Goal: Task Accomplishment & Management: Manage account settings

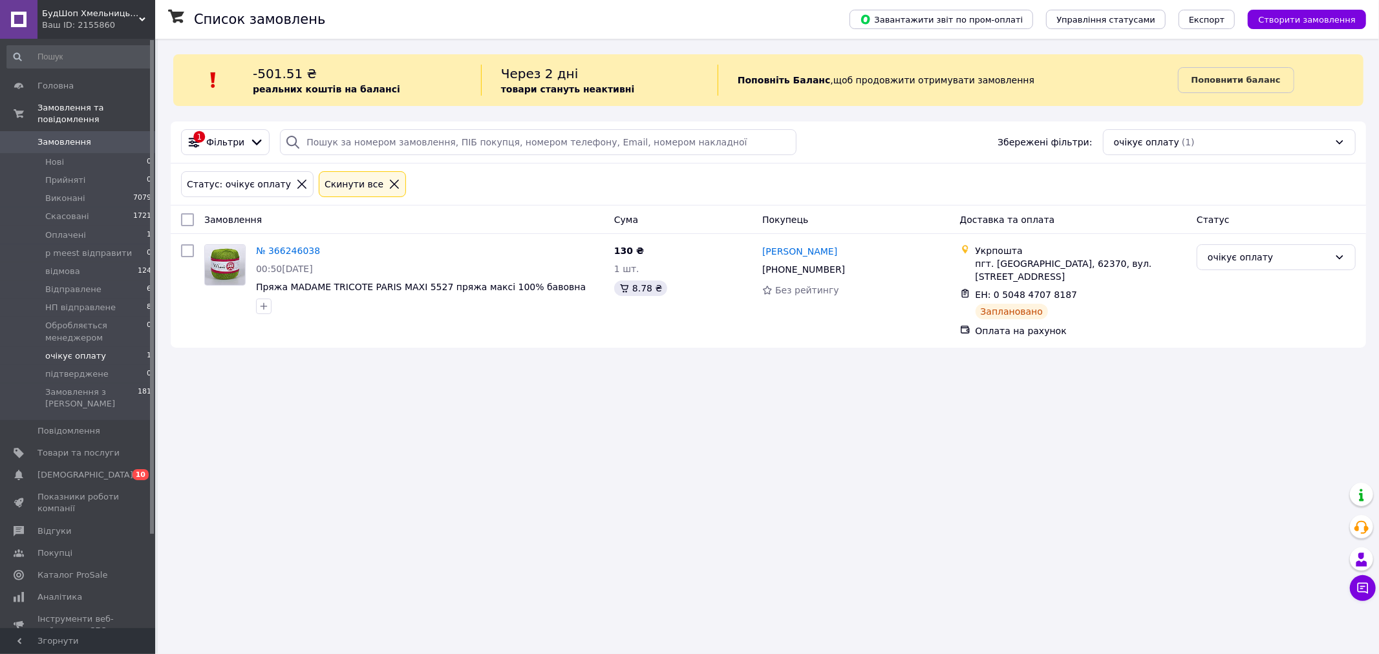
click at [105, 229] on li "Оплачені 1" at bounding box center [79, 235] width 159 height 18
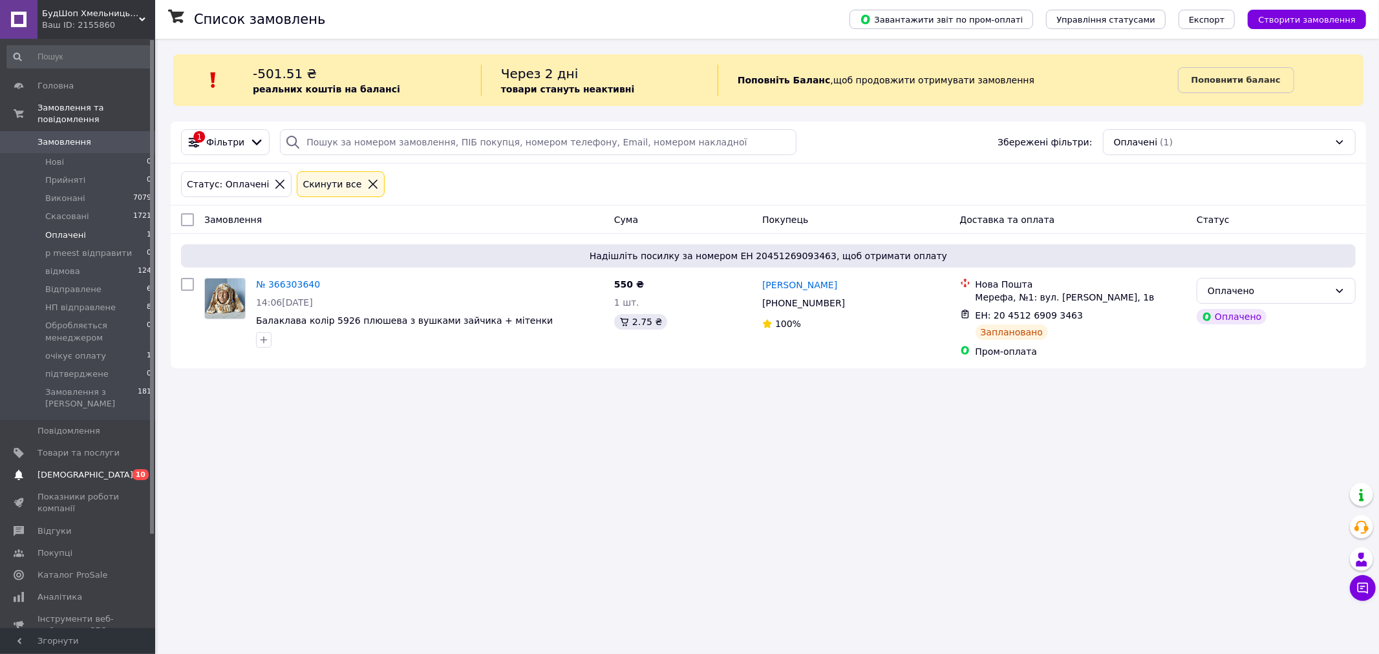
click at [93, 464] on link "[DEMOGRAPHIC_DATA] 0 10" at bounding box center [79, 475] width 159 height 22
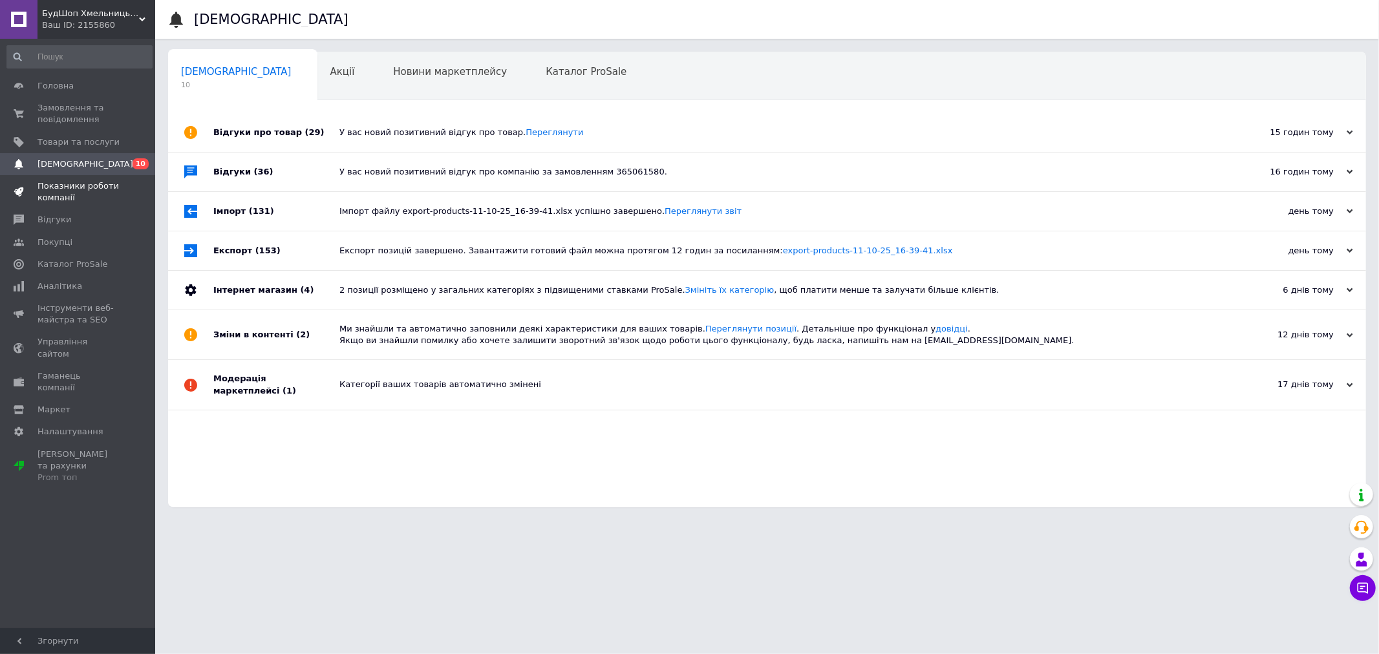
click at [62, 185] on span "Показники роботи компанії" at bounding box center [78, 191] width 82 height 23
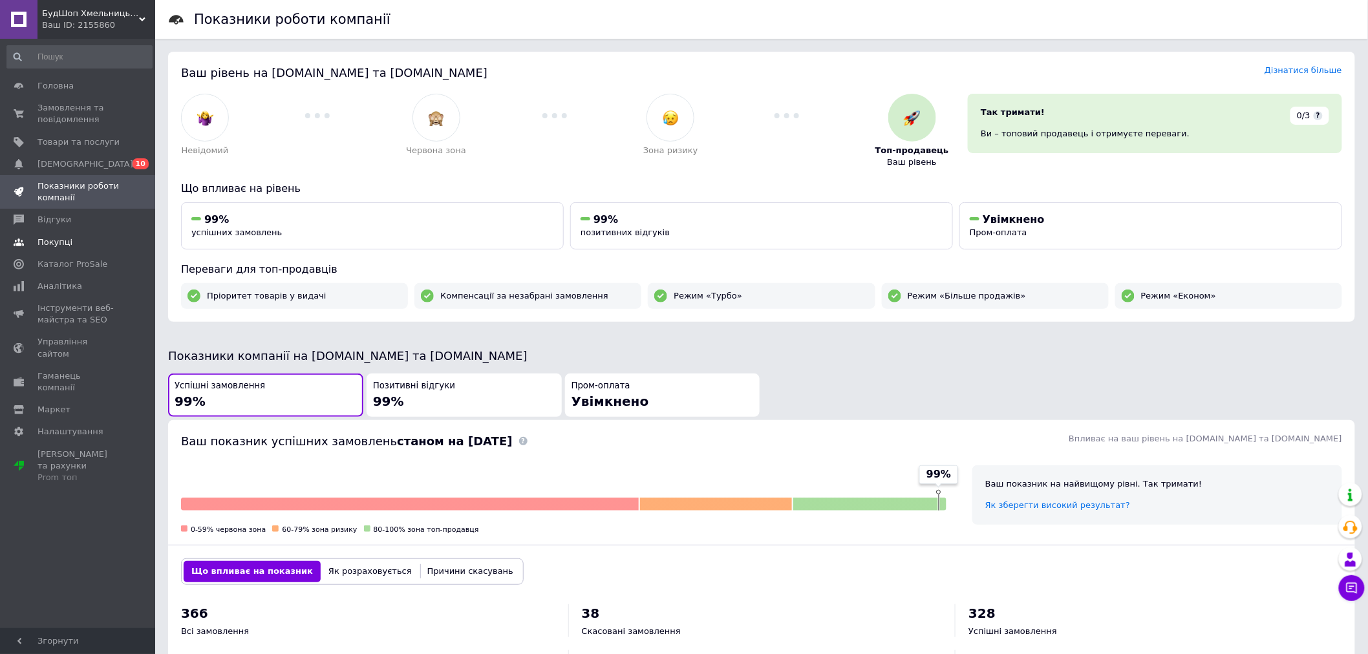
click at [78, 231] on link "Покупці" at bounding box center [79, 242] width 159 height 22
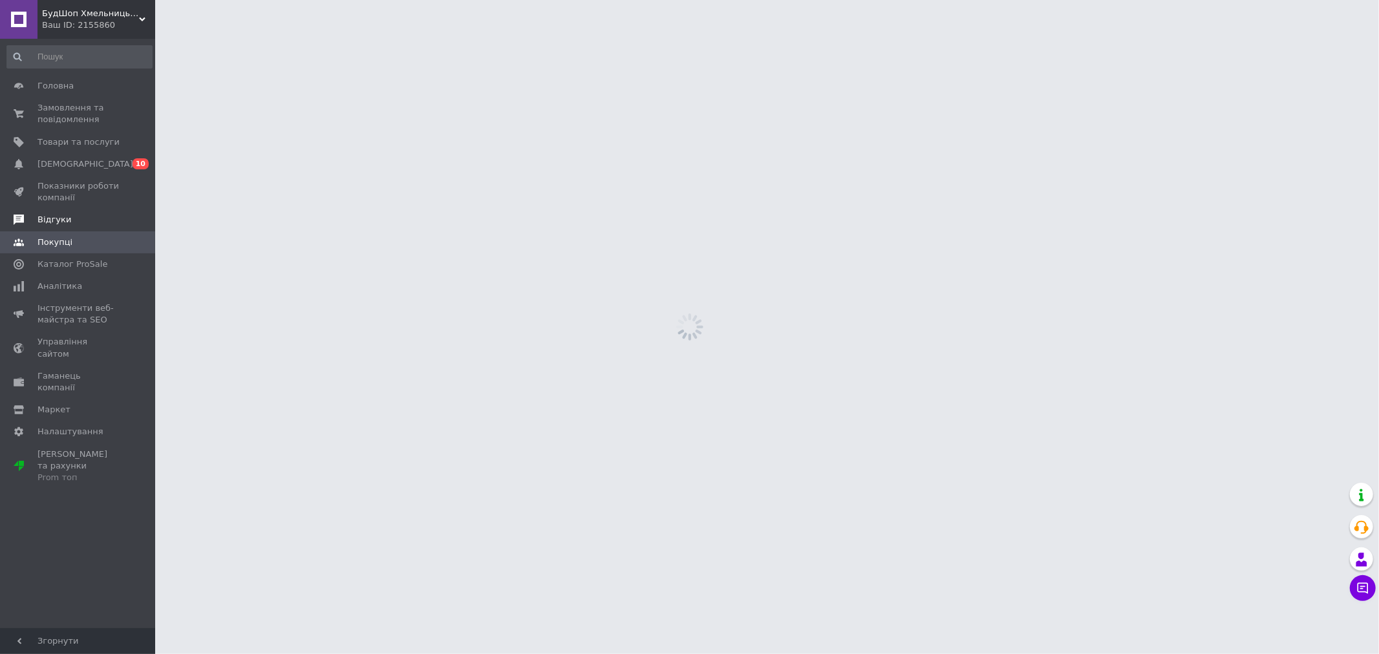
click at [78, 221] on span "Відгуки" at bounding box center [78, 220] width 82 height 12
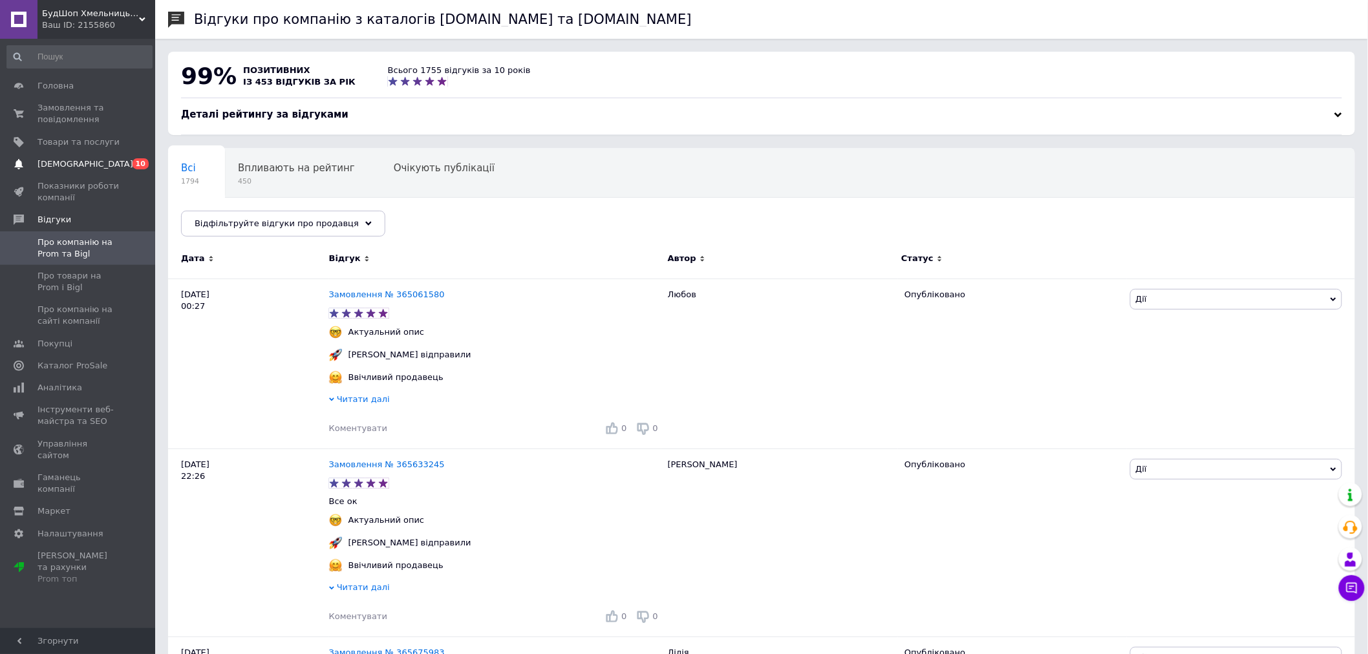
click at [94, 166] on span "[DEMOGRAPHIC_DATA]" at bounding box center [78, 164] width 82 height 12
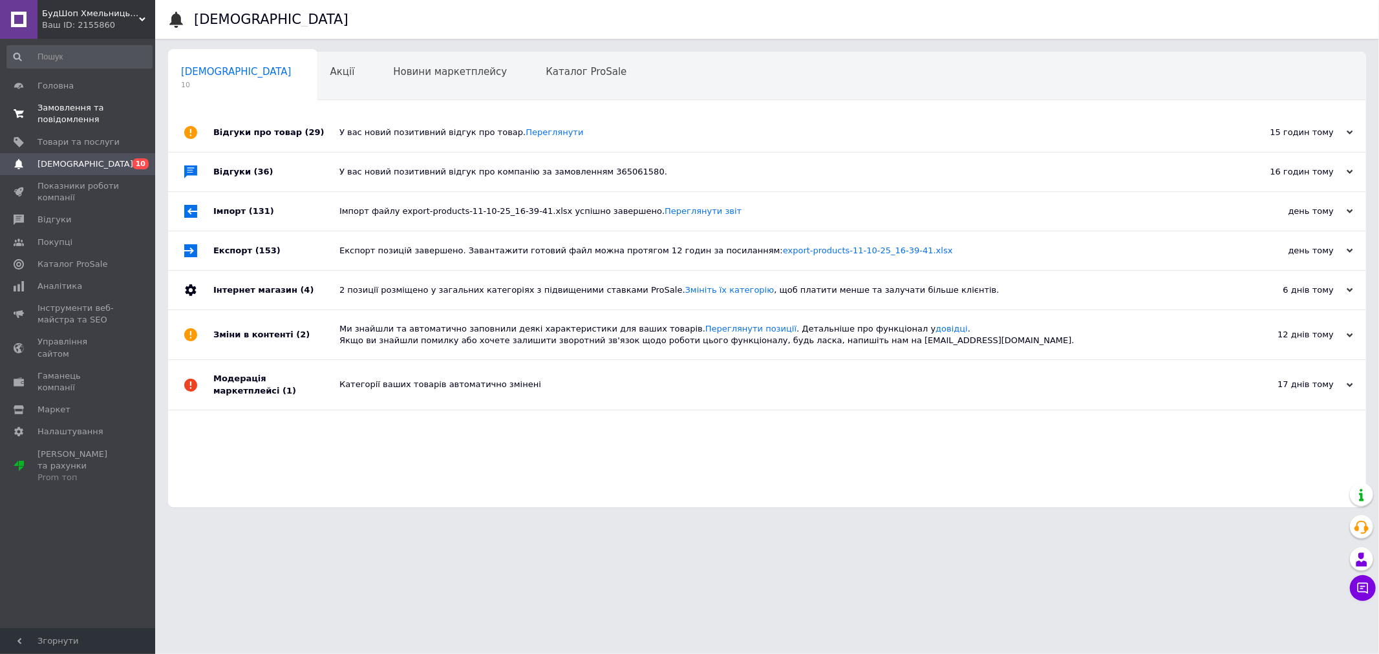
click at [93, 129] on link "Замовлення та повідомлення 0 0" at bounding box center [79, 114] width 159 height 34
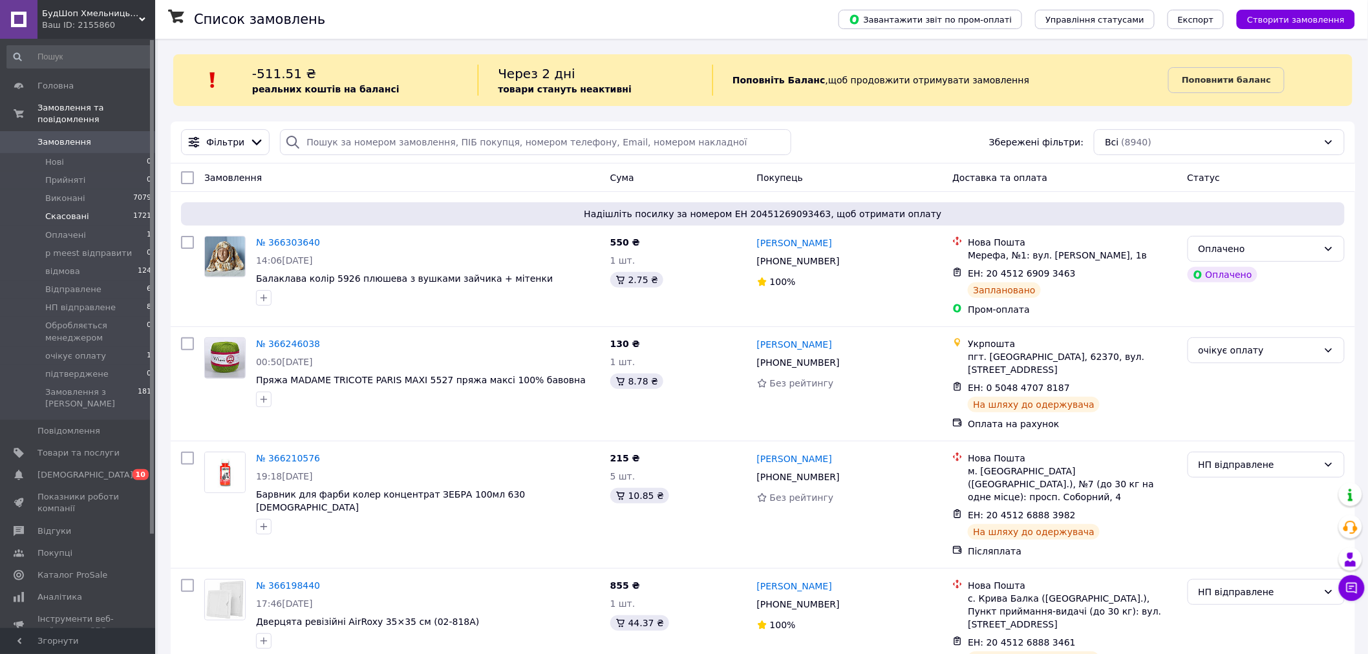
click at [65, 211] on li "Скасовані 1721" at bounding box center [79, 216] width 159 height 18
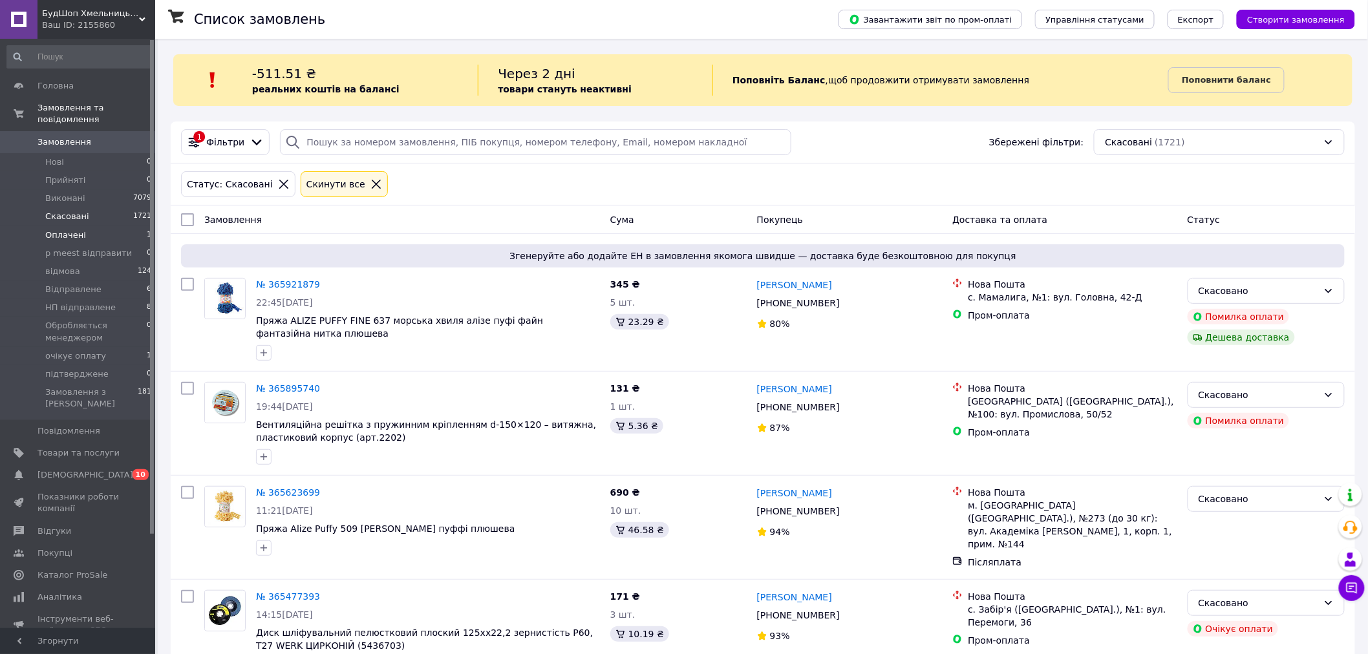
click at [120, 227] on li "Оплачені 1" at bounding box center [79, 235] width 159 height 18
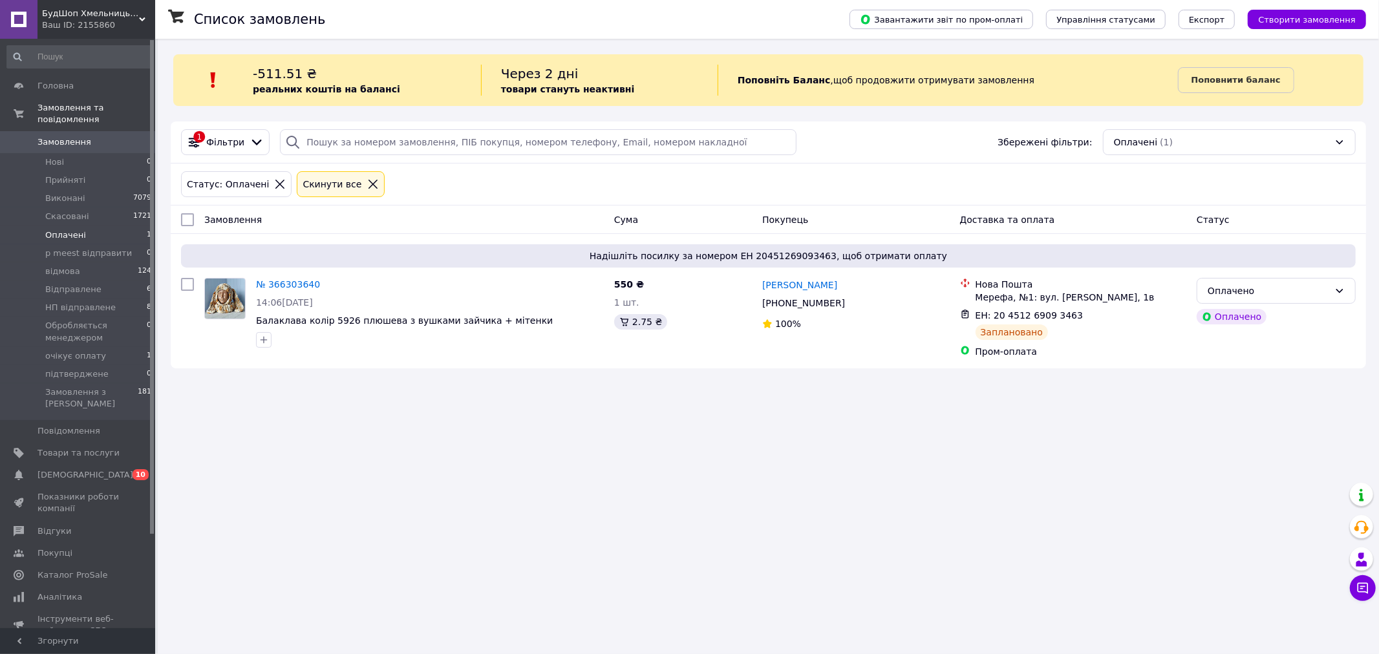
click at [107, 229] on li "Оплачені 1" at bounding box center [79, 235] width 159 height 18
click at [98, 248] on span "p meest відправити" at bounding box center [88, 254] width 87 height 12
click at [106, 365] on li "підтверджене 0" at bounding box center [79, 374] width 159 height 18
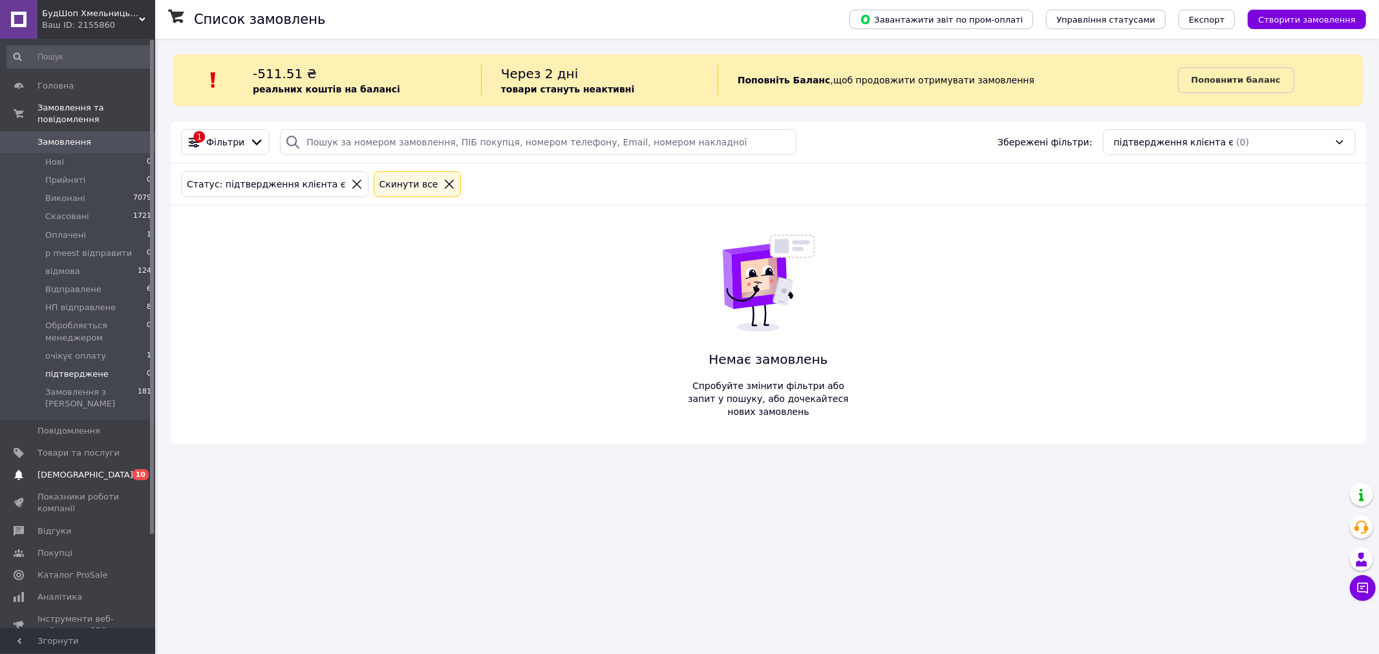
click at [133, 464] on link "[DEMOGRAPHIC_DATA] 0 10" at bounding box center [79, 475] width 159 height 22
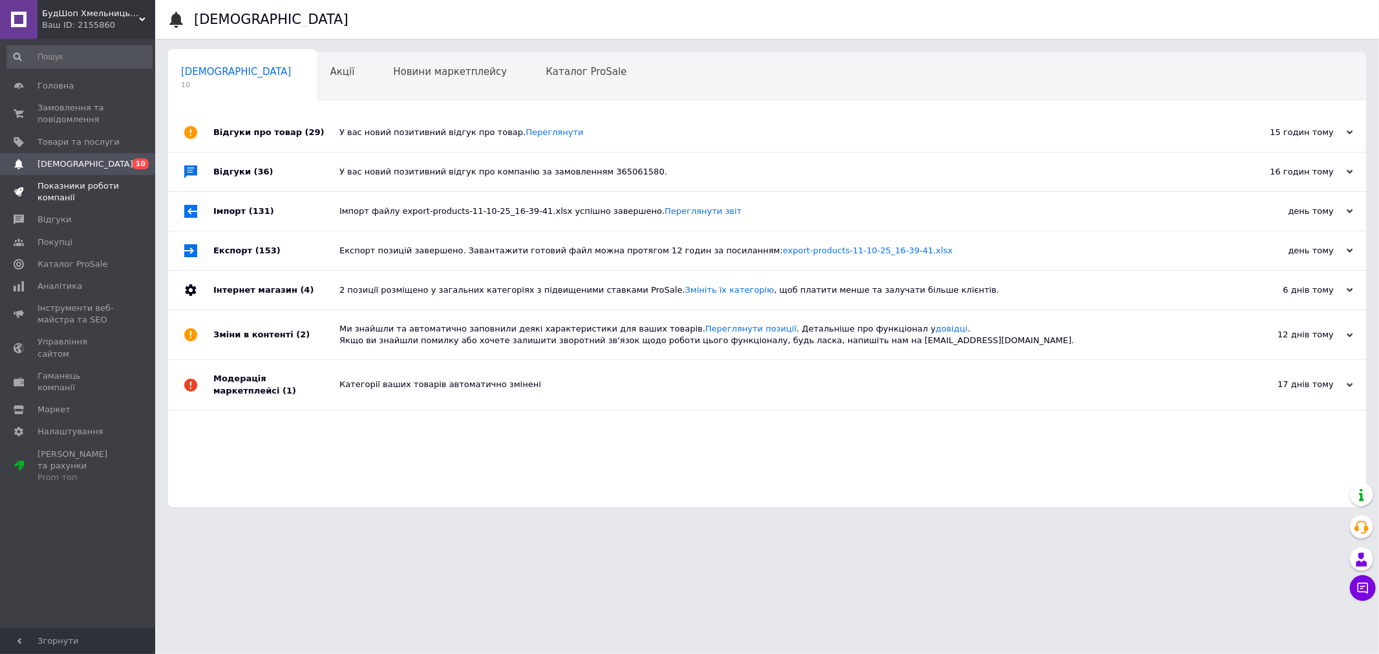
click at [76, 189] on span "Показники роботи компанії" at bounding box center [78, 191] width 82 height 23
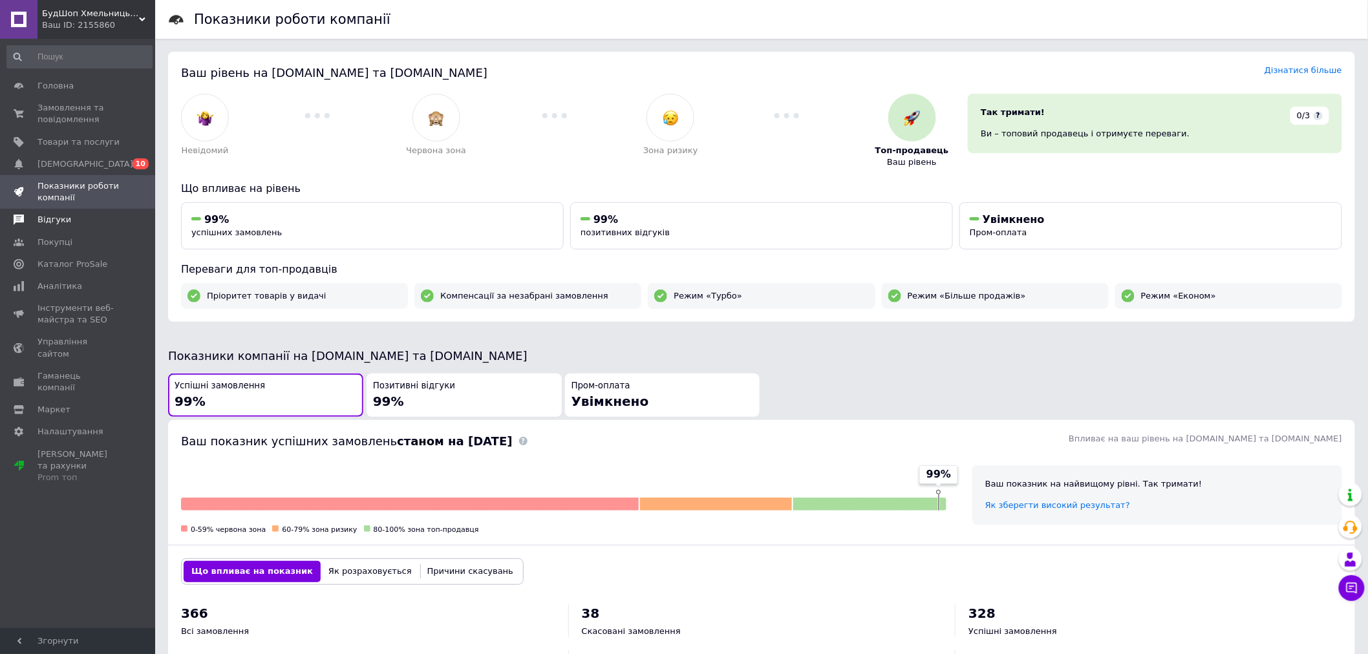
click at [54, 228] on link "Відгуки" at bounding box center [79, 220] width 159 height 22
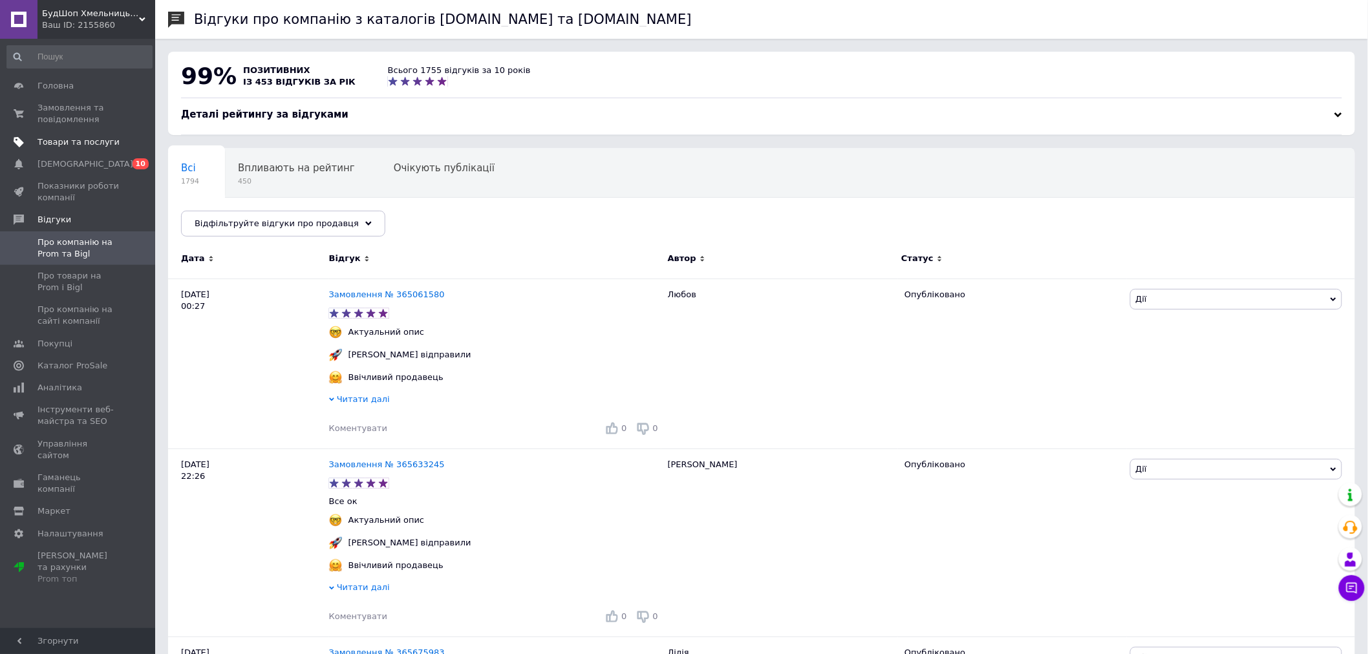
click at [112, 137] on span "Товари та послуги" at bounding box center [78, 142] width 82 height 12
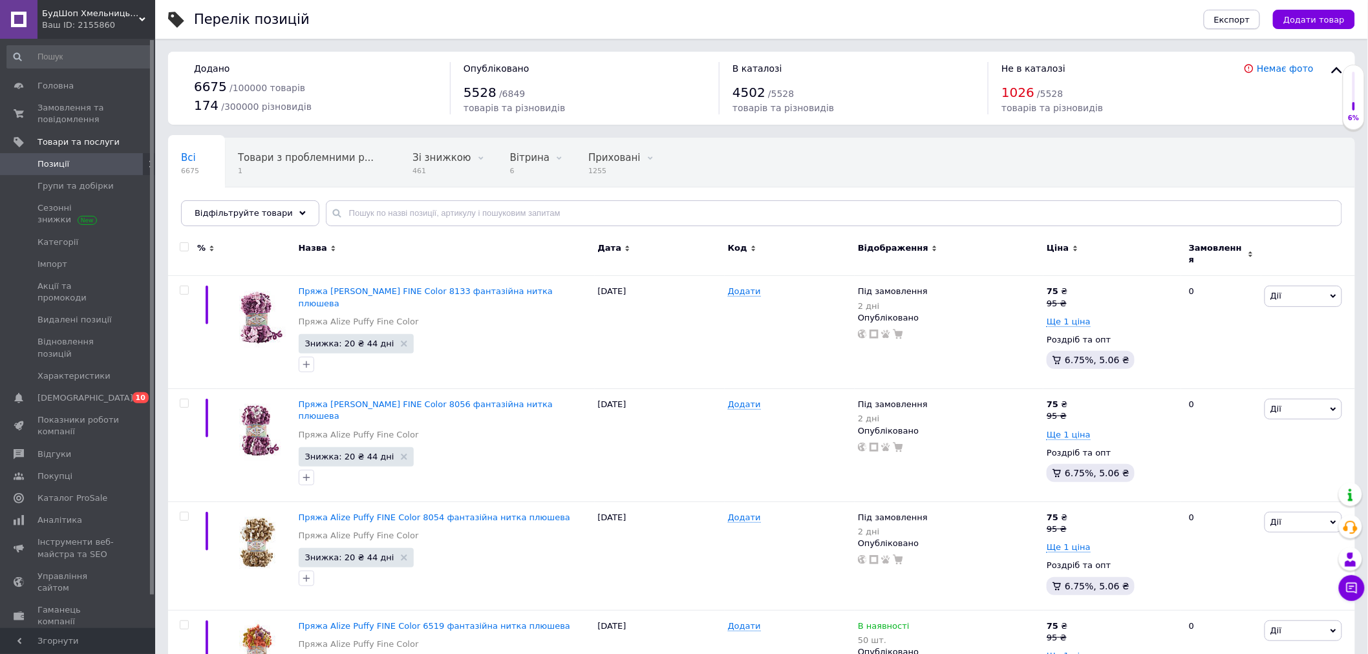
drag, startPoint x: 1271, startPoint y: 20, endPoint x: 1256, endPoint y: 23, distance: 15.1
click at [1268, 21] on div "Експорт Додати товар" at bounding box center [1272, 19] width 164 height 19
click at [1250, 17] on span "Експорт" at bounding box center [1232, 20] width 36 height 10
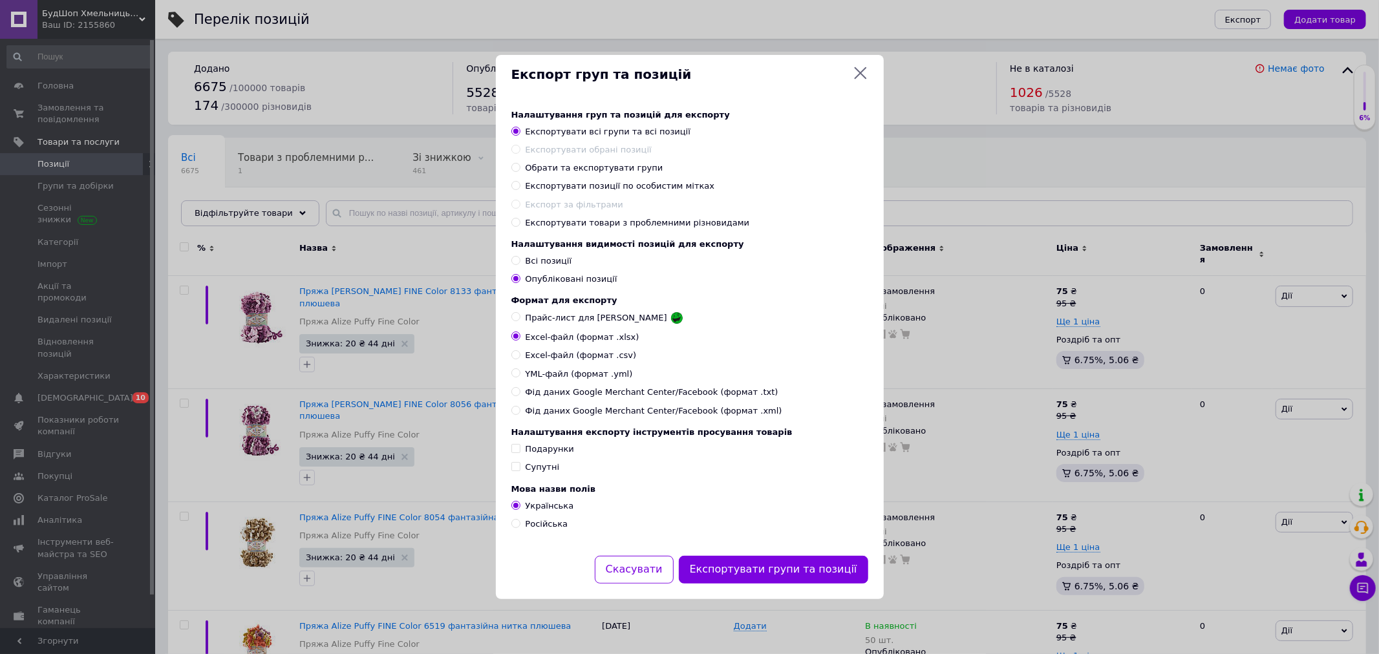
click at [546, 166] on span "Обрати та експортувати групи" at bounding box center [594, 168] width 138 height 10
click at [520, 166] on input "Обрати та експортувати групи" at bounding box center [515, 167] width 8 height 8
radio input "true"
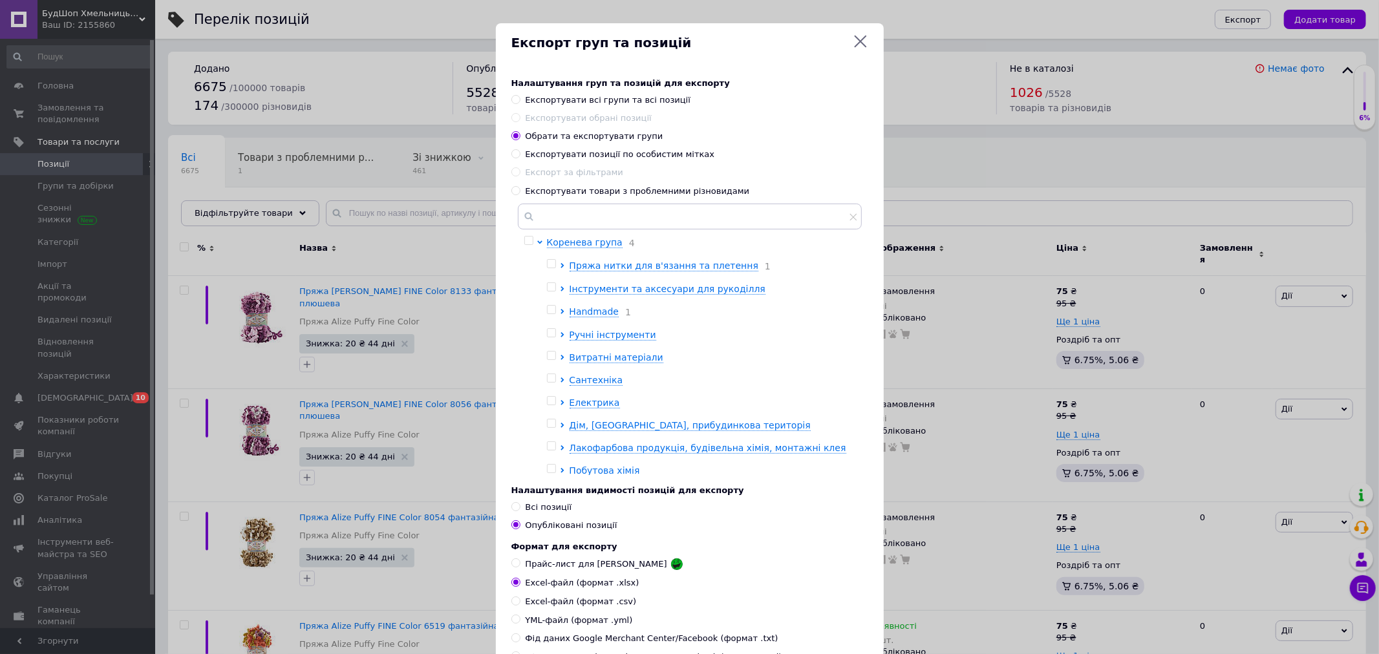
click at [550, 356] on input "checkbox" at bounding box center [551, 356] width 8 height 8
checkbox input "true"
drag, startPoint x: 547, startPoint y: 328, endPoint x: 545, endPoint y: 337, distance: 9.1
click at [547, 332] on ul "Пряжа нитки для в'язання та плетення 1 Інструменти та аксесуари для рукоділля H…" at bounding box center [701, 368] width 308 height 218
click at [547, 337] on input "checkbox" at bounding box center [551, 333] width 8 height 8
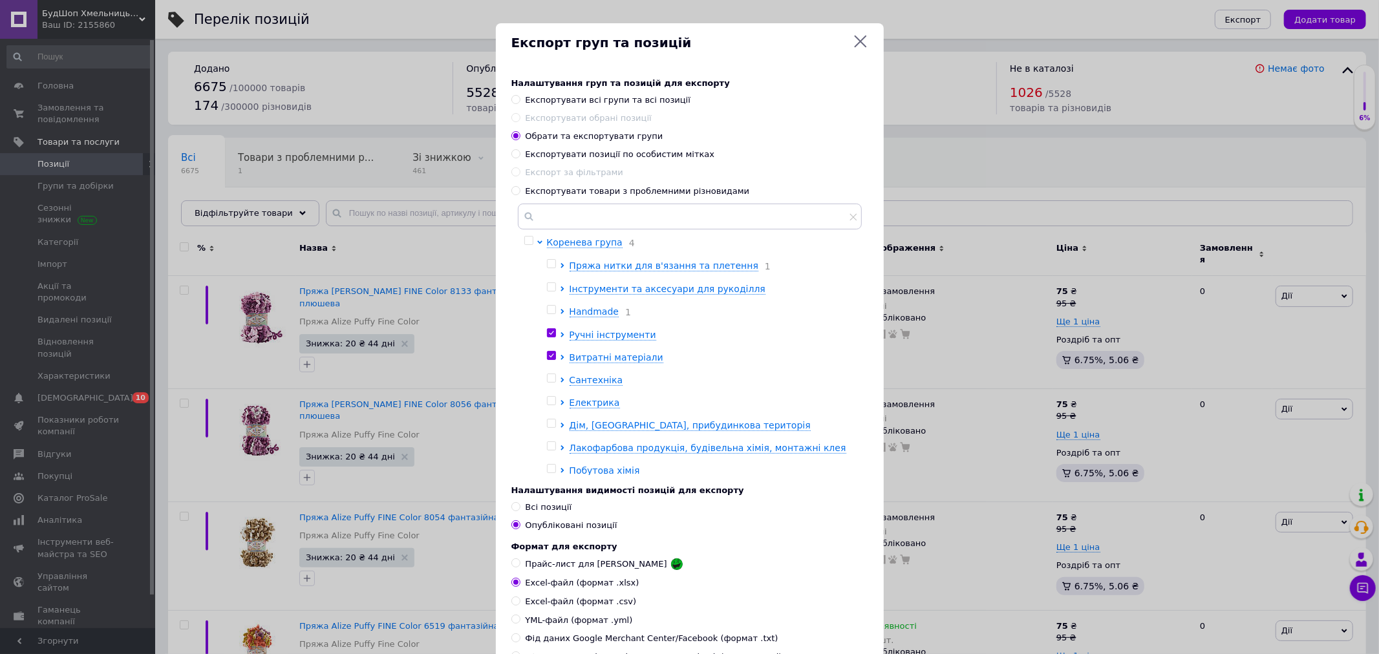
checkbox input "true"
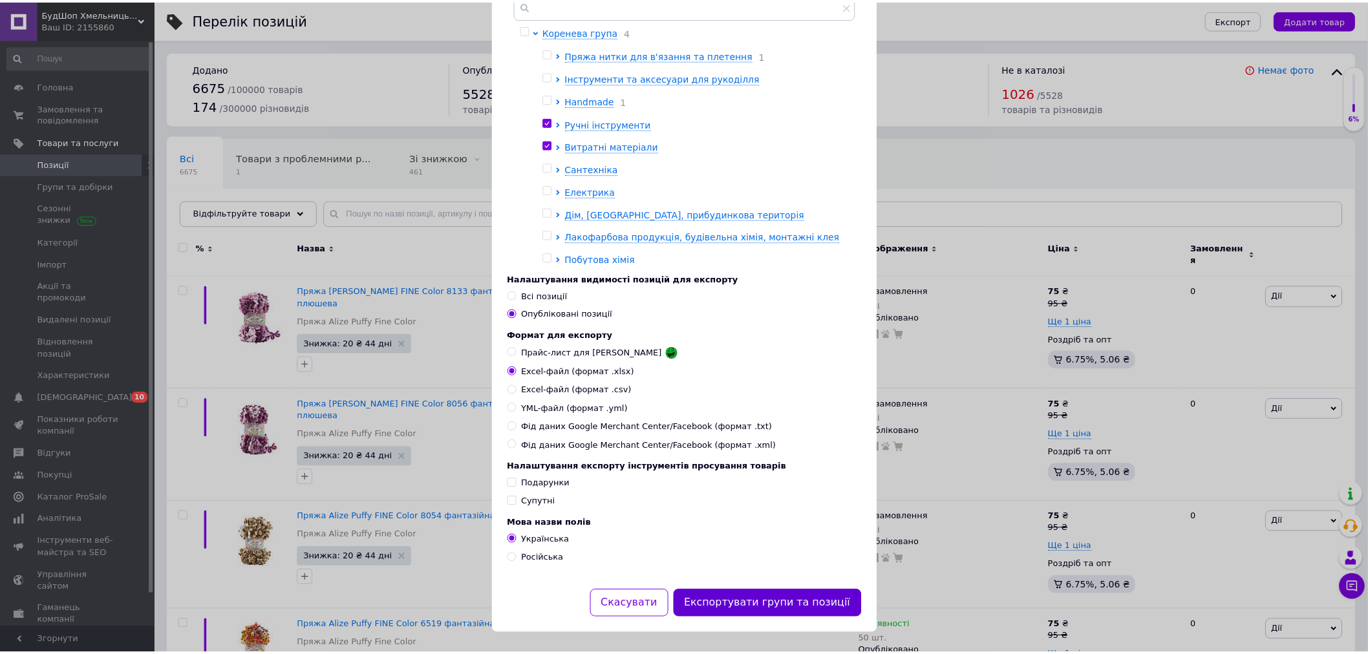
scroll to position [215, 0]
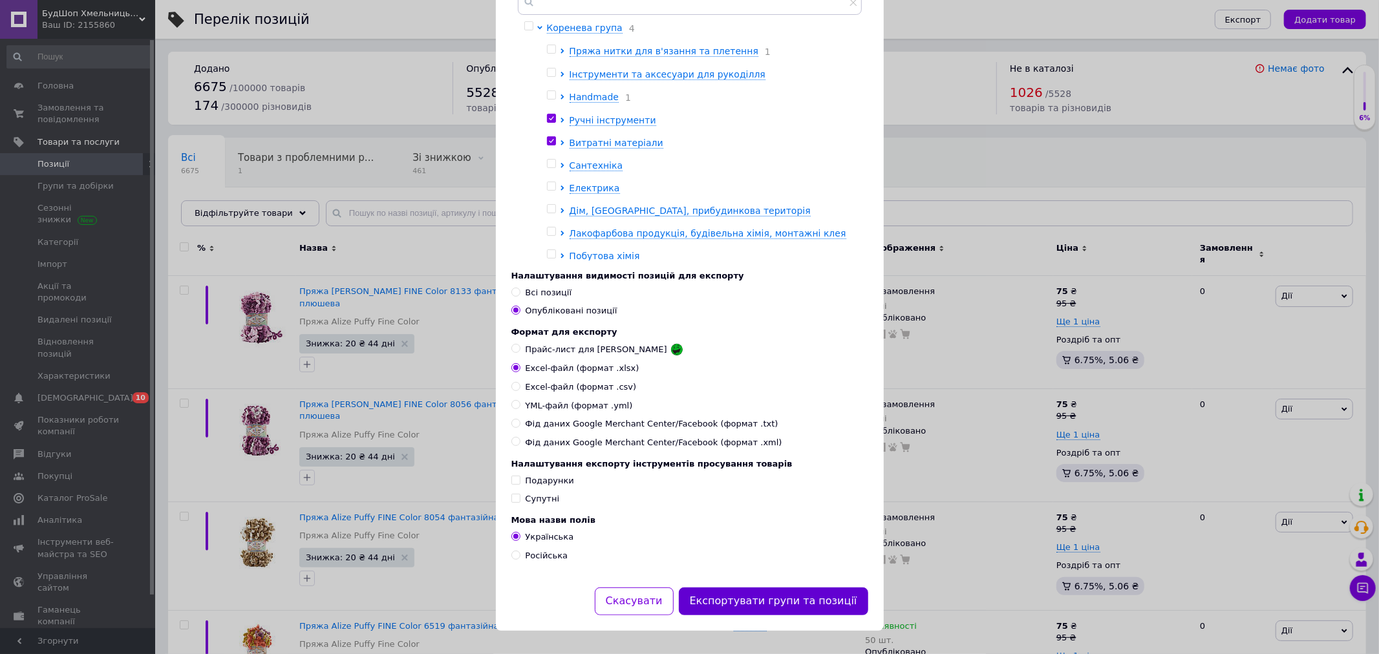
click at [821, 615] on button "Експортувати групи та позиції" at bounding box center [773, 601] width 189 height 28
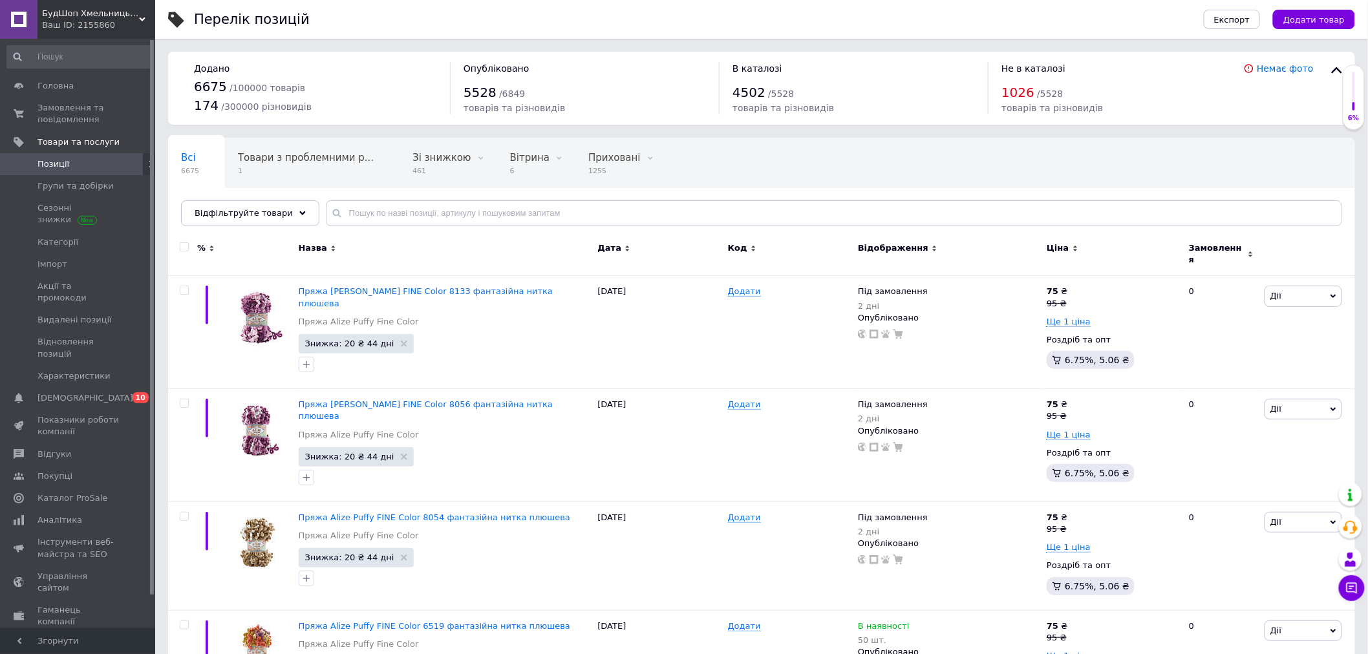
click at [105, 392] on span "[DEMOGRAPHIC_DATA]" at bounding box center [78, 398] width 82 height 12
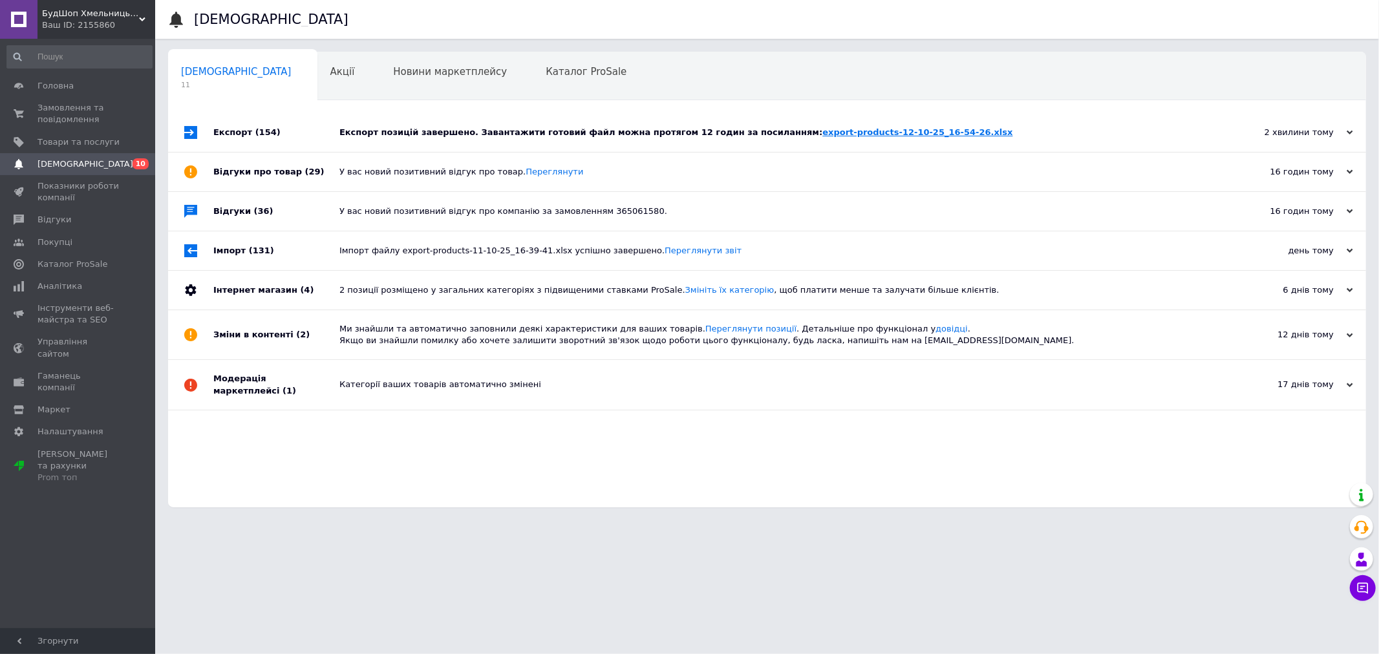
click at [822, 127] on link "export-products-12-10-25_16-54-26.xlsx" at bounding box center [917, 132] width 190 height 10
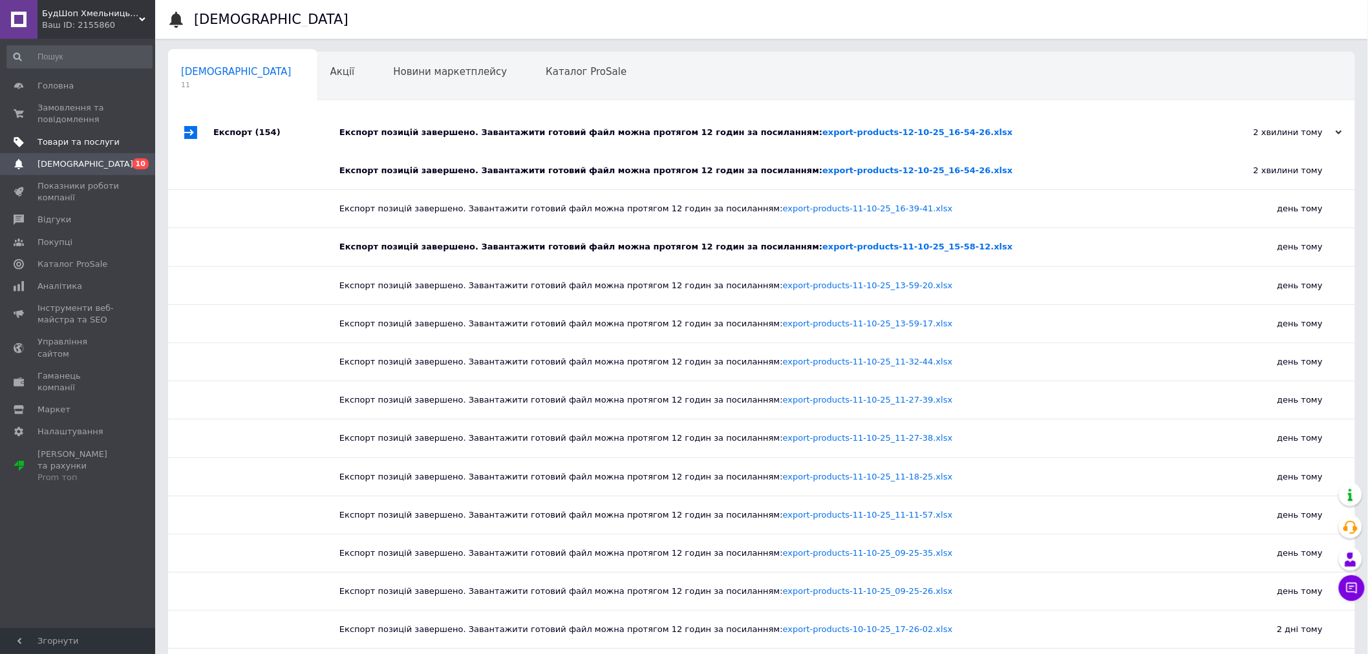
click at [81, 133] on link "Товари та послуги" at bounding box center [79, 142] width 159 height 22
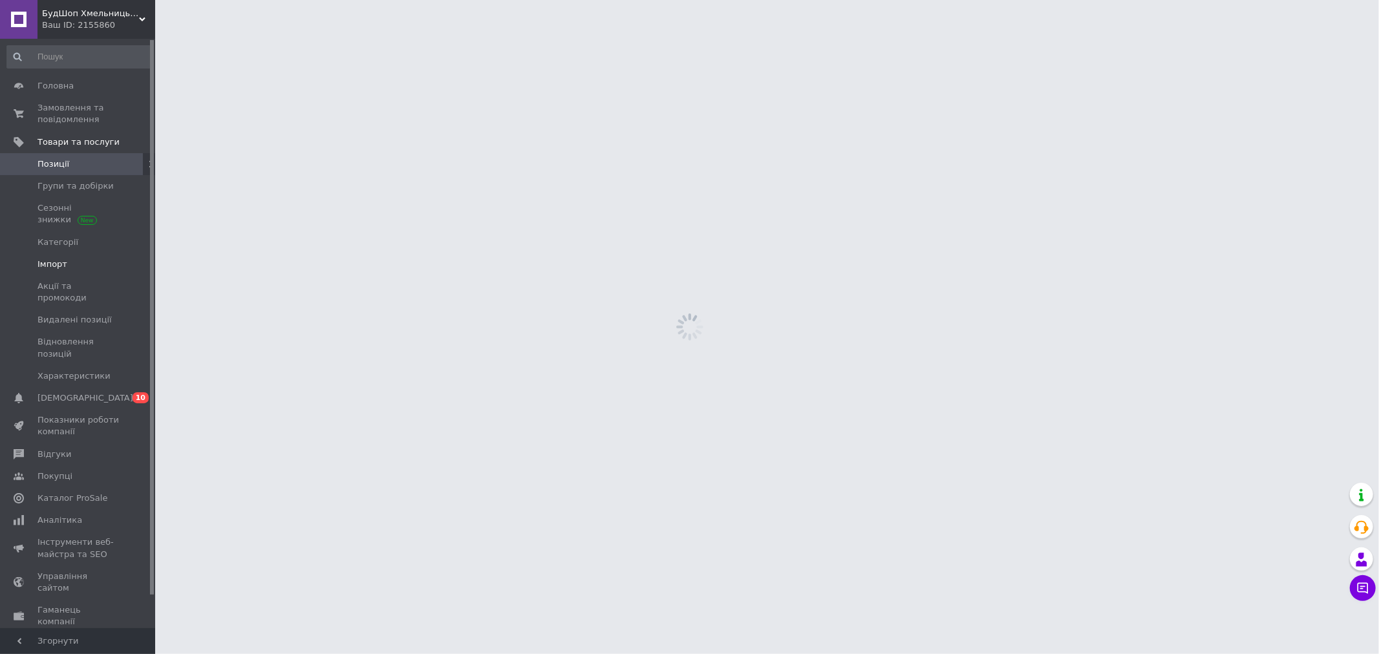
click at [54, 269] on span "Імпорт" at bounding box center [52, 265] width 30 height 12
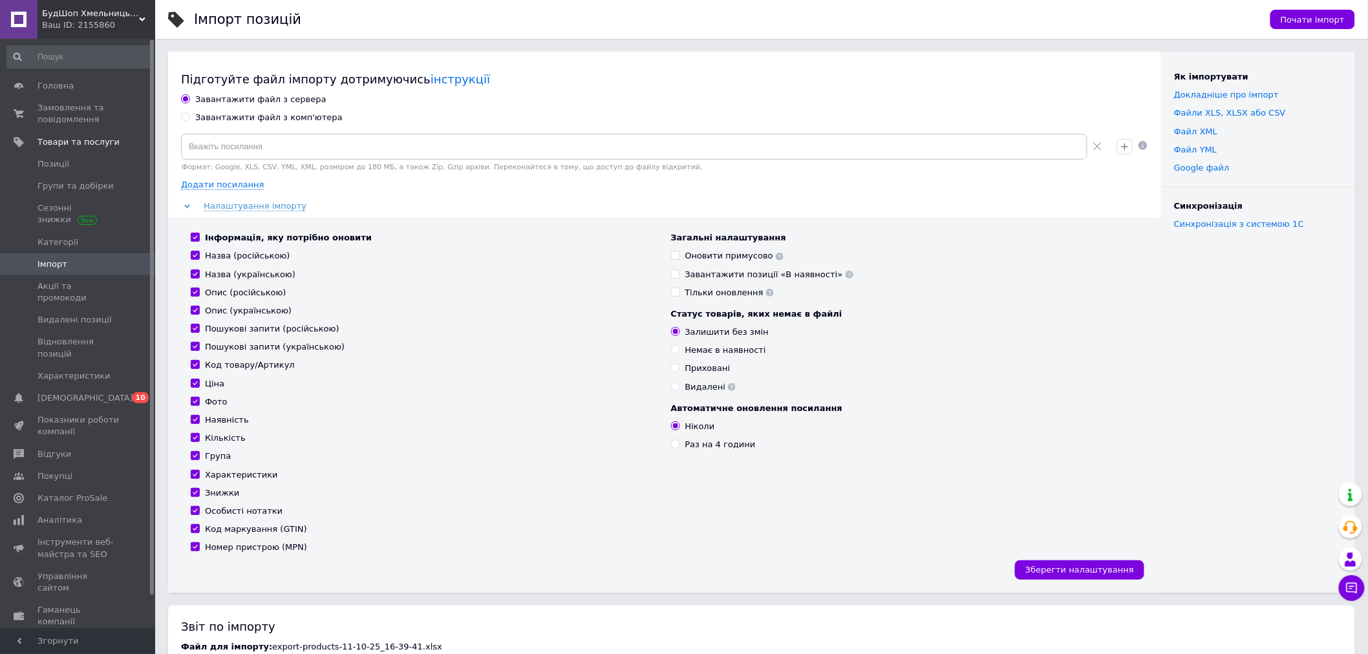
click at [259, 119] on div "Завантажити файл з комп'ютера" at bounding box center [268, 118] width 147 height 12
click at [189, 119] on input "Завантажити файл з комп'ютера" at bounding box center [185, 116] width 8 height 8
radio input "true"
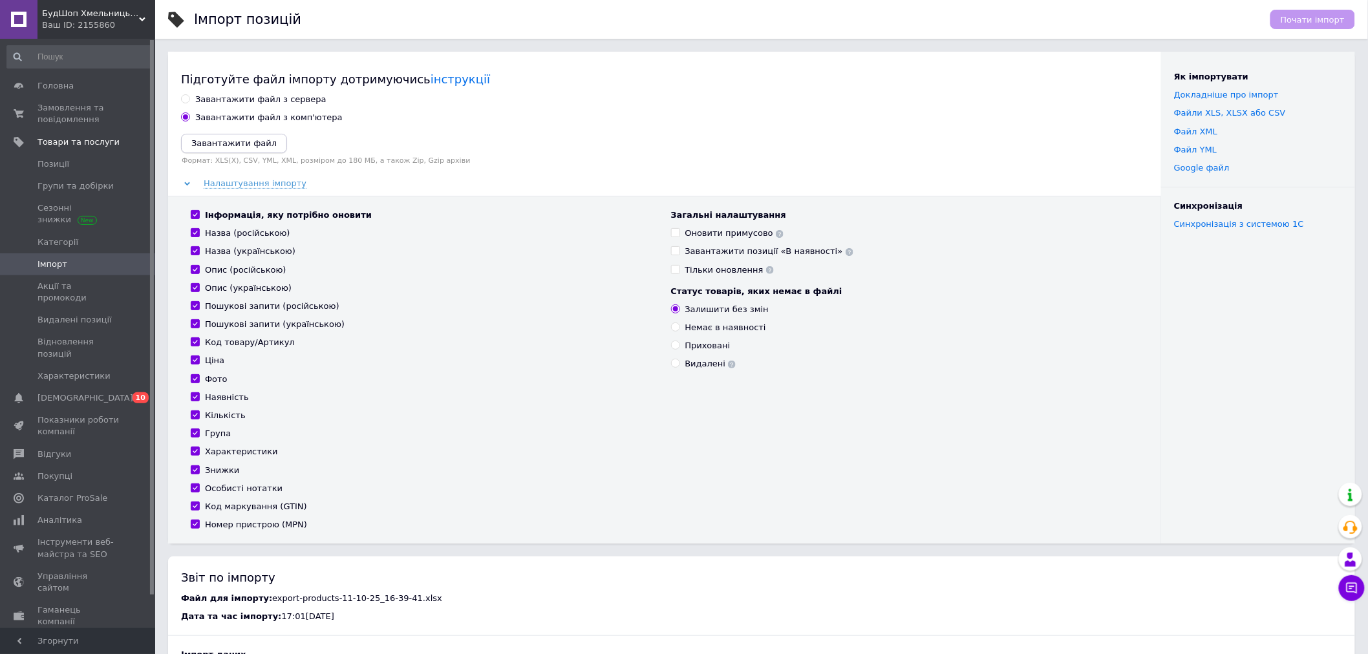
click at [235, 134] on button "Завантажити файл" at bounding box center [234, 143] width 106 height 19
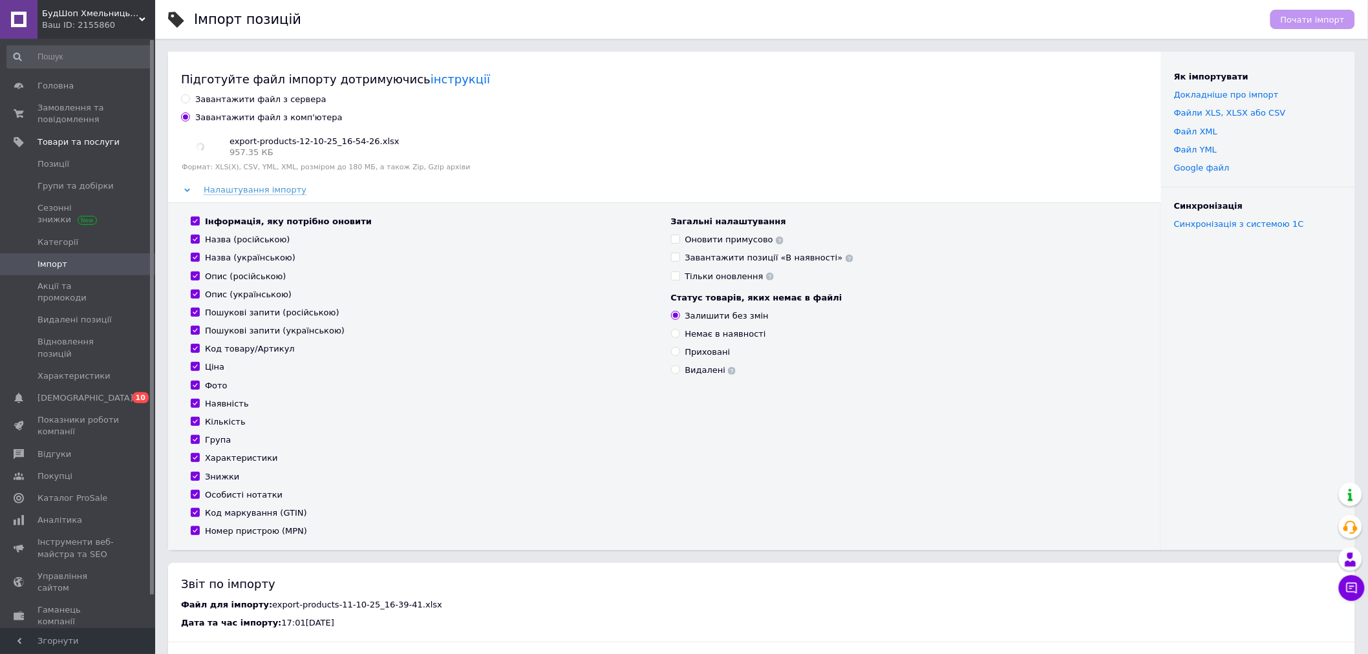
click at [257, 225] on div "Інформація, яку потрібно оновити" at bounding box center [288, 222] width 167 height 12
click at [199, 225] on input "Інформація, яку потрібно оновити" at bounding box center [195, 221] width 8 height 8
checkbox input "false"
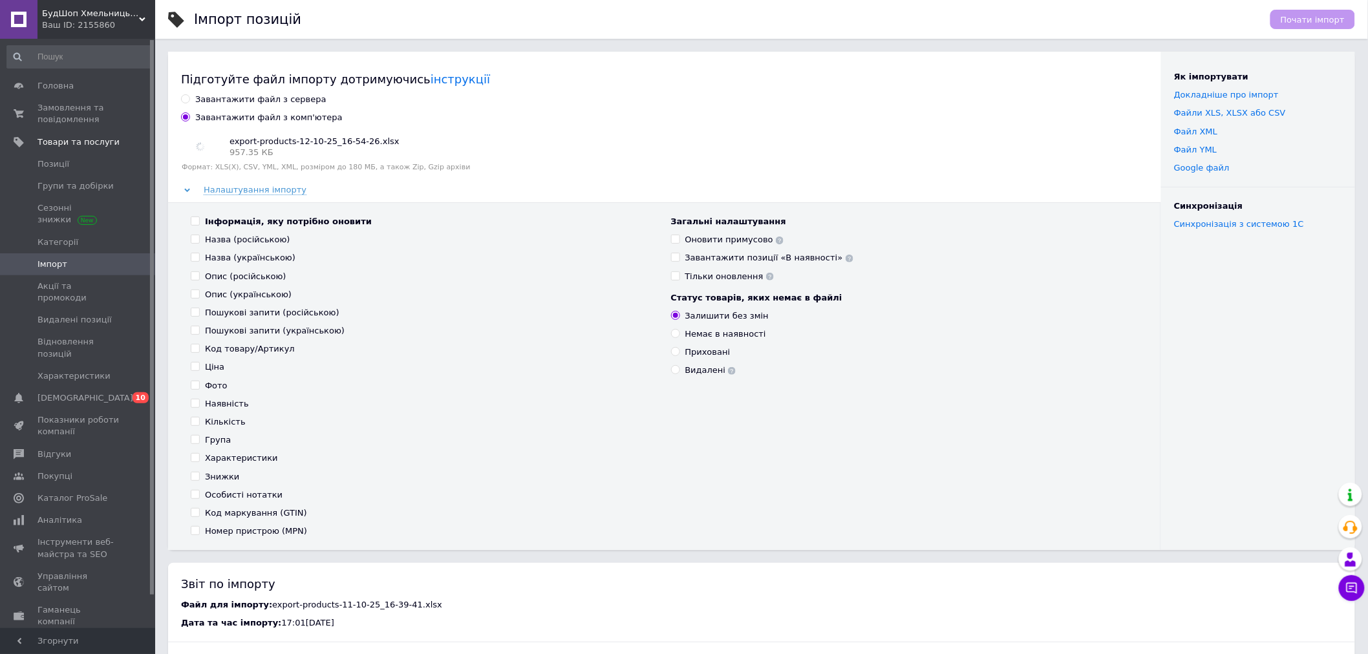
checkbox input "false"
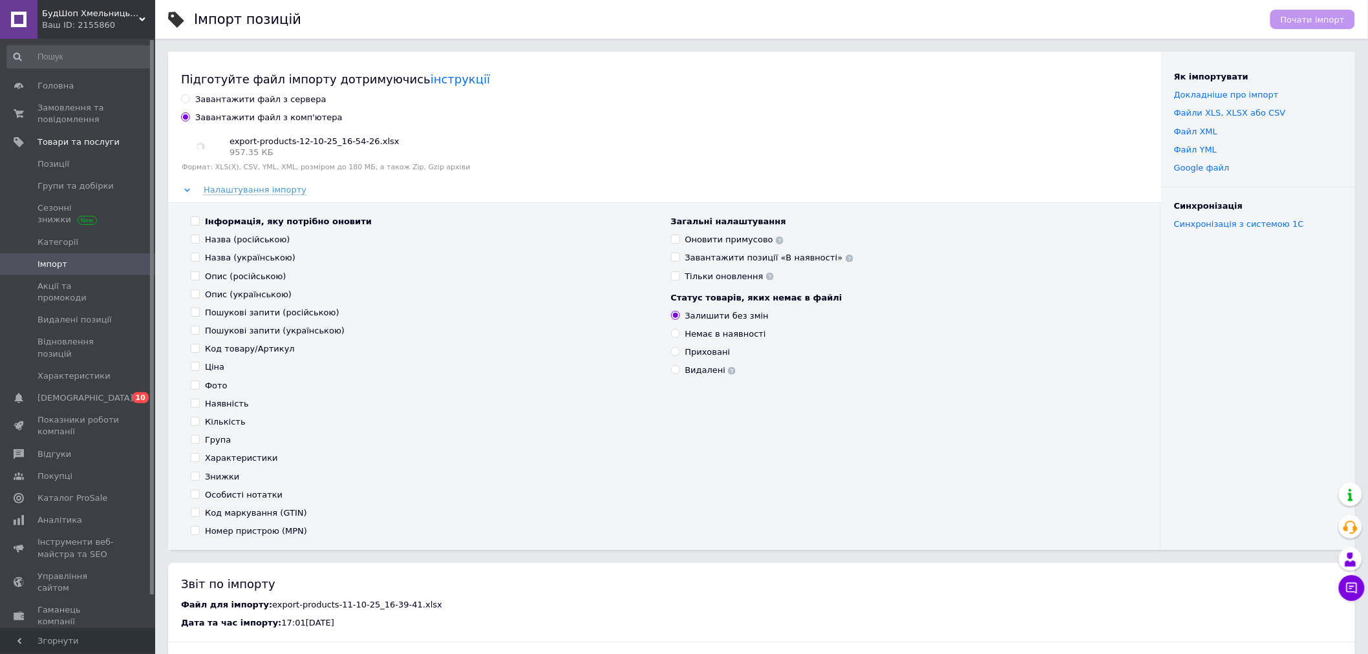
checkbox input "false"
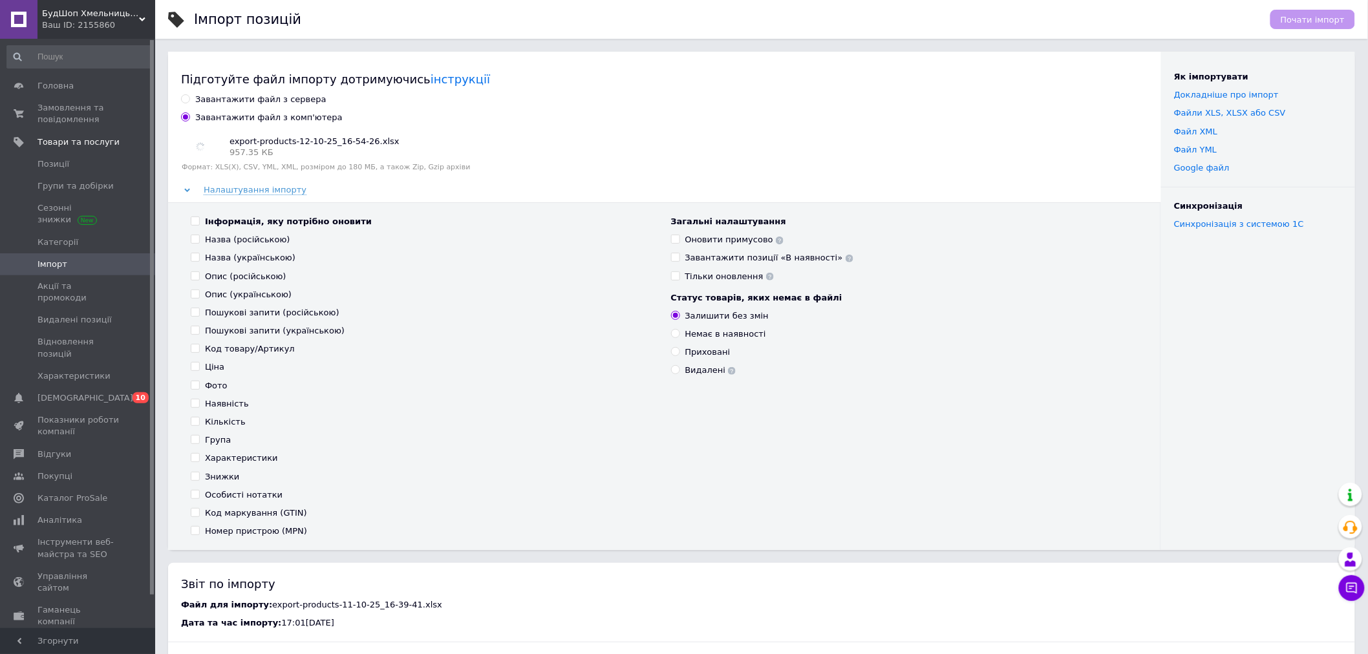
checkbox input "false"
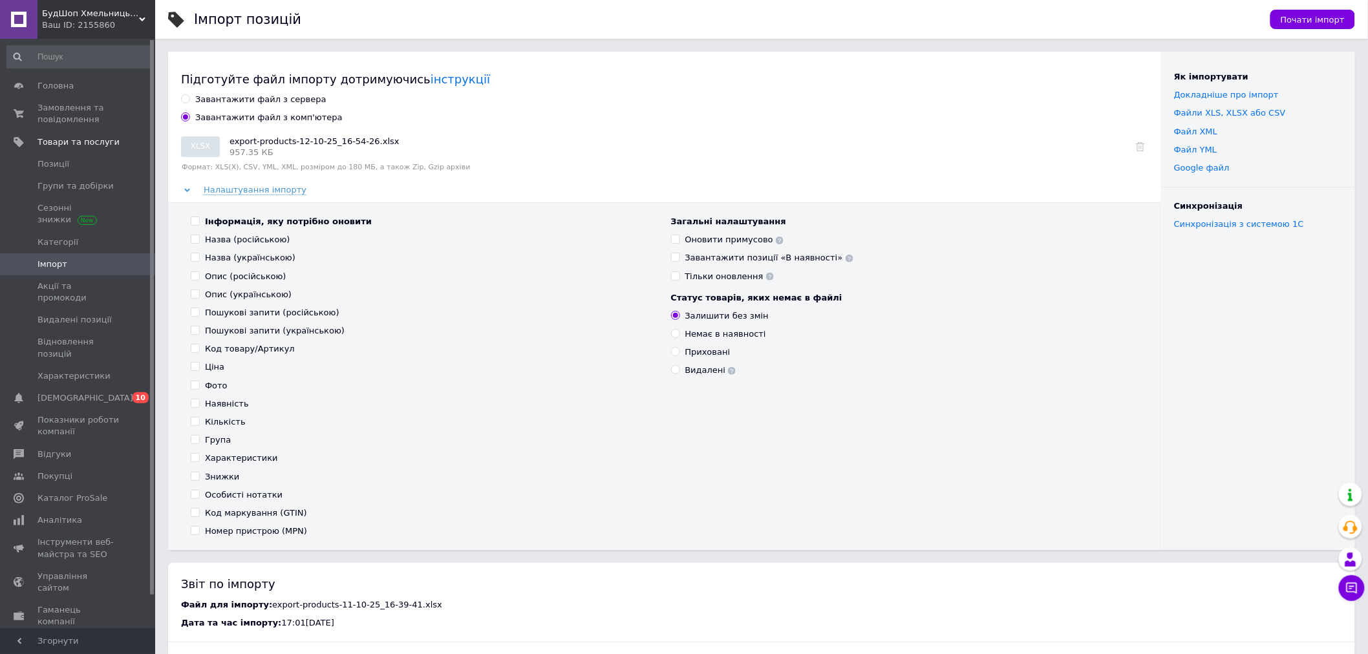
click at [222, 407] on div "Наявність" at bounding box center [227, 404] width 44 height 12
click at [199, 407] on input "Наявність" at bounding box center [195, 403] width 8 height 8
checkbox input "true"
click at [217, 410] on div "Інформація, яку потрібно оновити Назва (російською) Назва (українською) Опис (р…" at bounding box center [424, 376] width 480 height 321
click at [211, 419] on div "Кількість" at bounding box center [225, 422] width 41 height 12
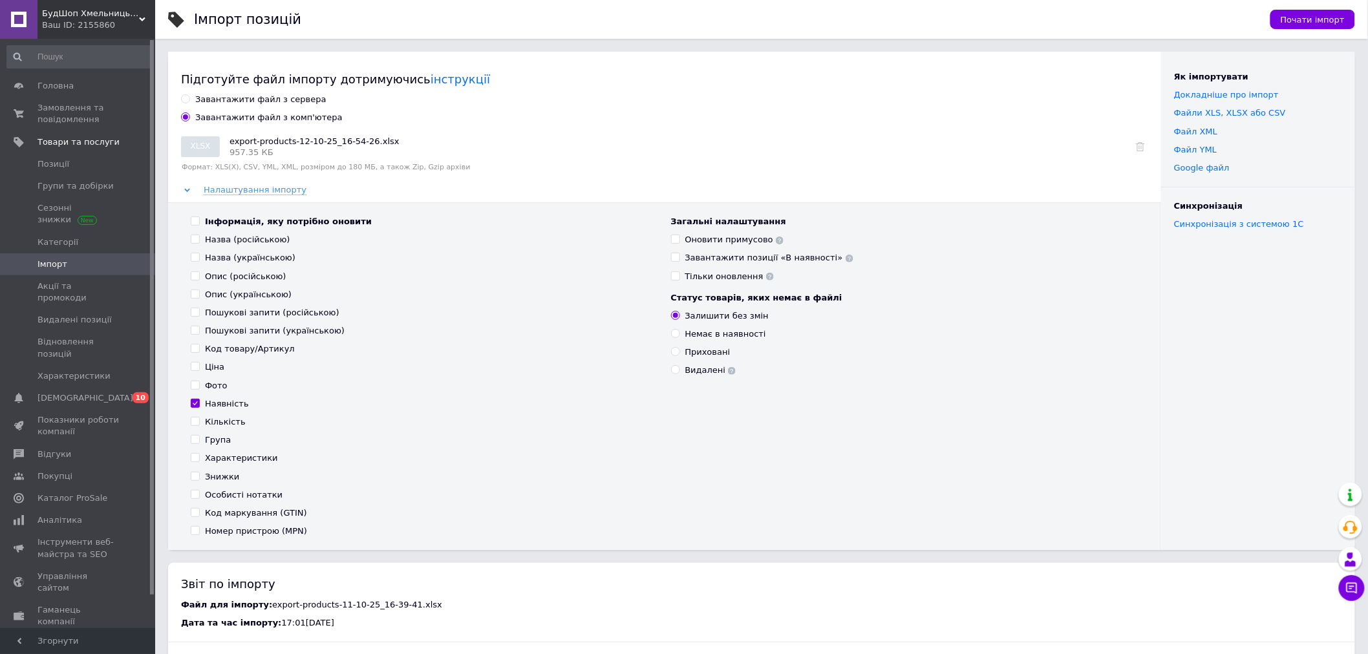
click at [199, 419] on input "Кількість" at bounding box center [195, 421] width 8 height 8
checkbox input "true"
click at [1321, 16] on span "Почати імпорт" at bounding box center [1312, 20] width 64 height 10
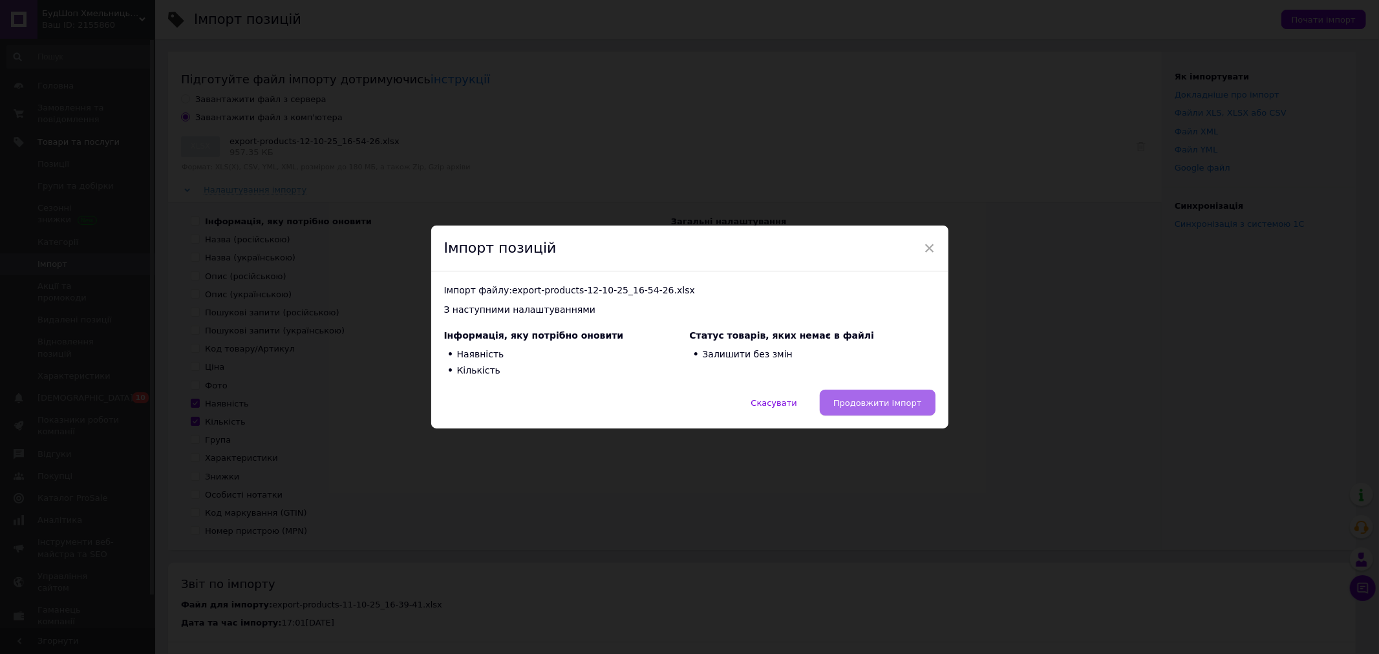
click at [883, 405] on span "Продовжити імпорт" at bounding box center [877, 403] width 89 height 10
